Goal: Transaction & Acquisition: Subscribe to service/newsletter

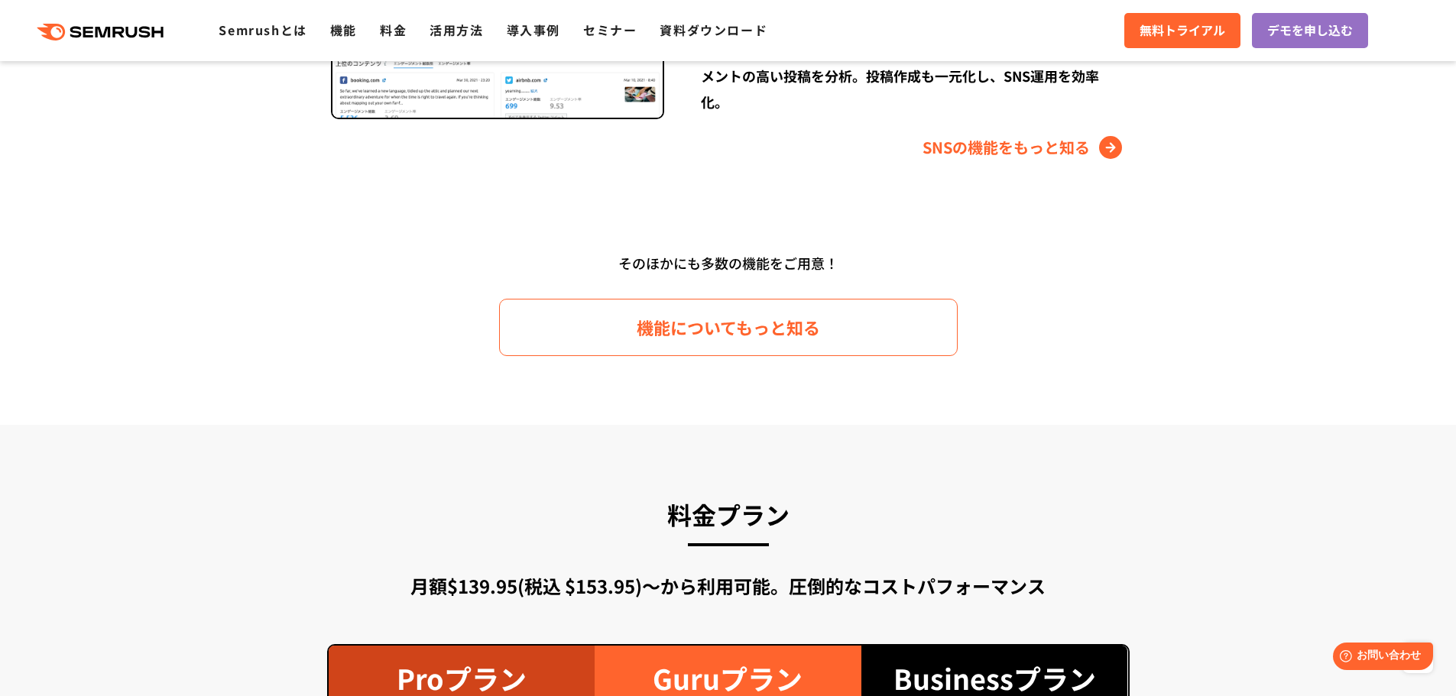
scroll to position [2293, 0]
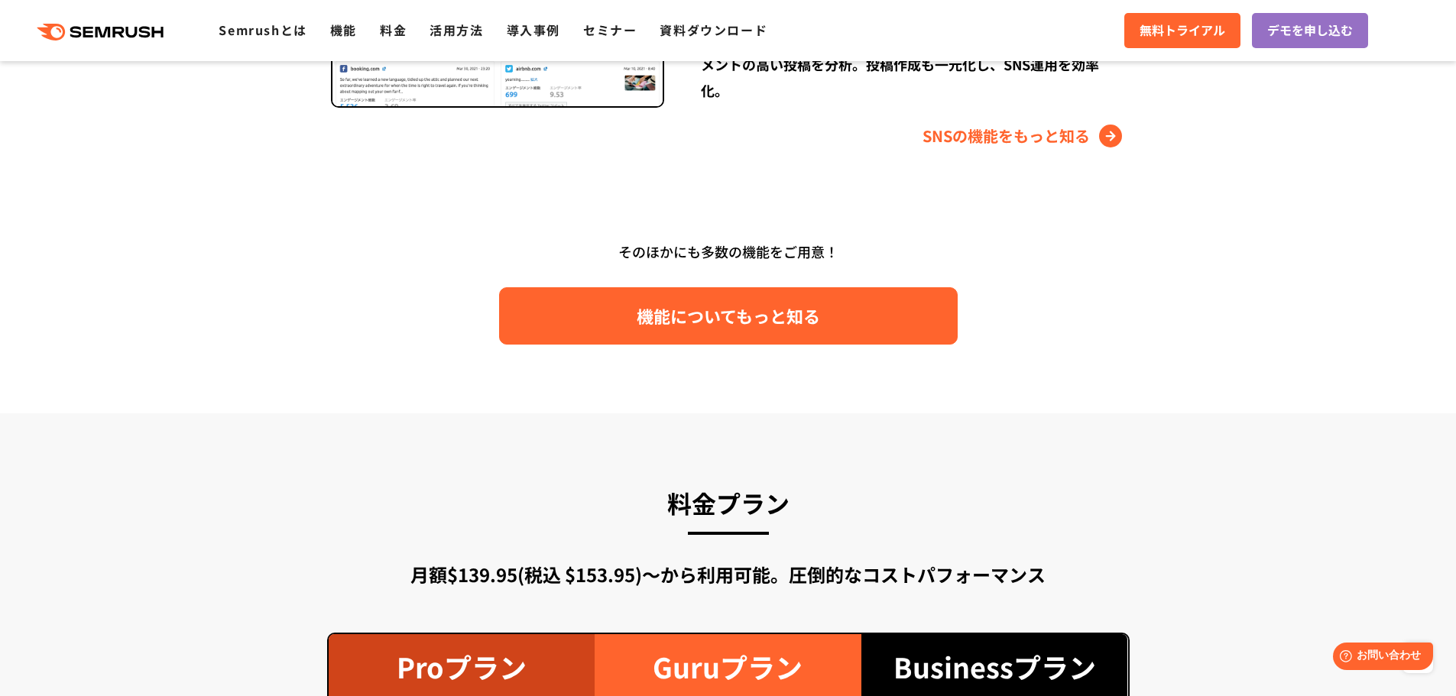
click at [689, 312] on span "機能についてもっと知る" at bounding box center [728, 316] width 183 height 27
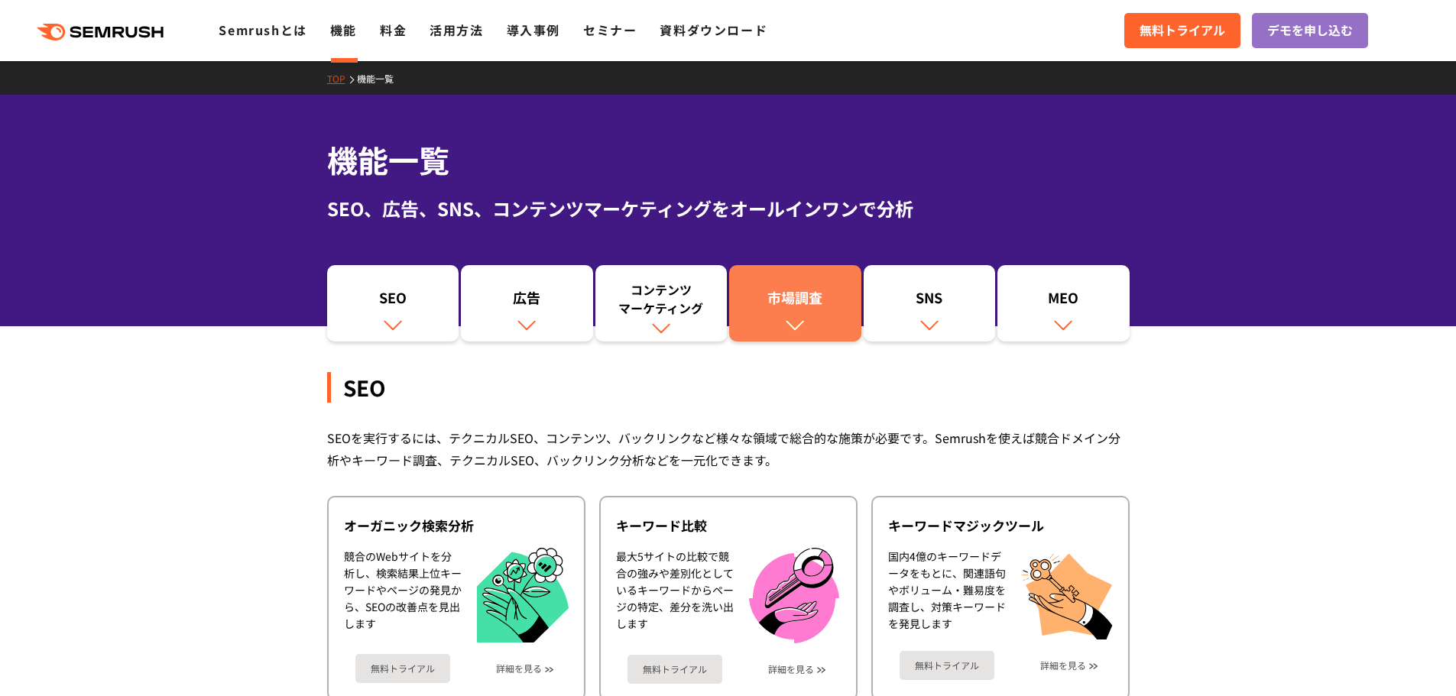
click at [783, 307] on div "市場調査" at bounding box center [795, 301] width 117 height 26
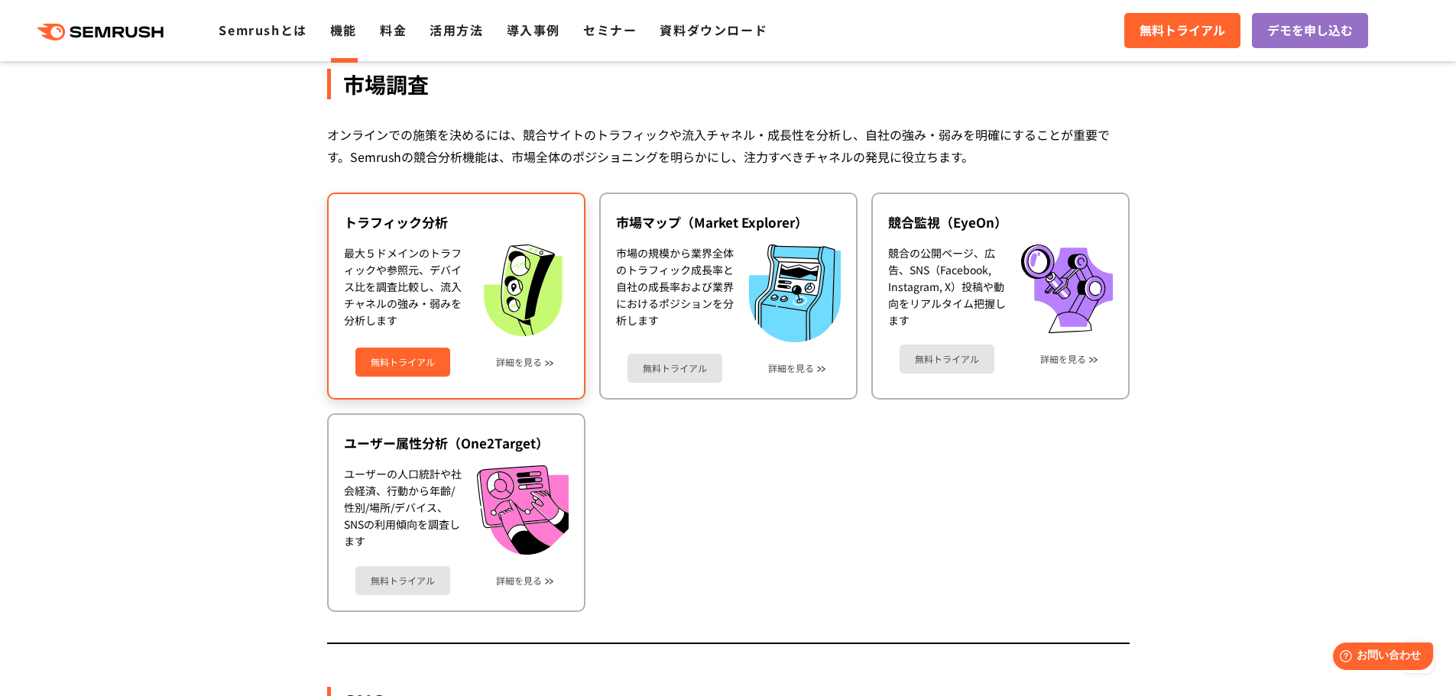
click at [411, 365] on link "無料トライアル" at bounding box center [402, 362] width 95 height 29
